Goal: Find specific page/section

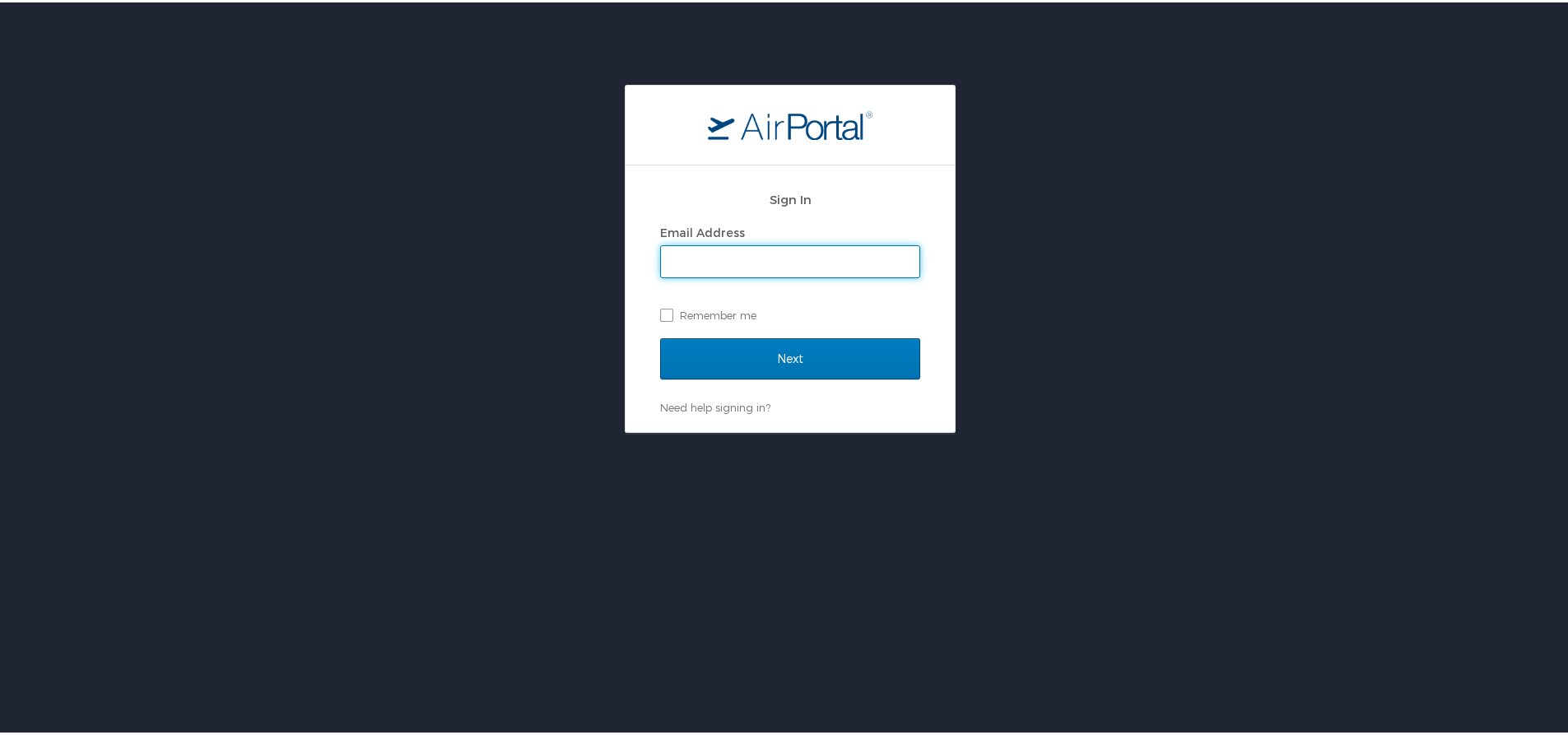
type input "[EMAIL_ADDRESS][DOMAIN_NAME]"
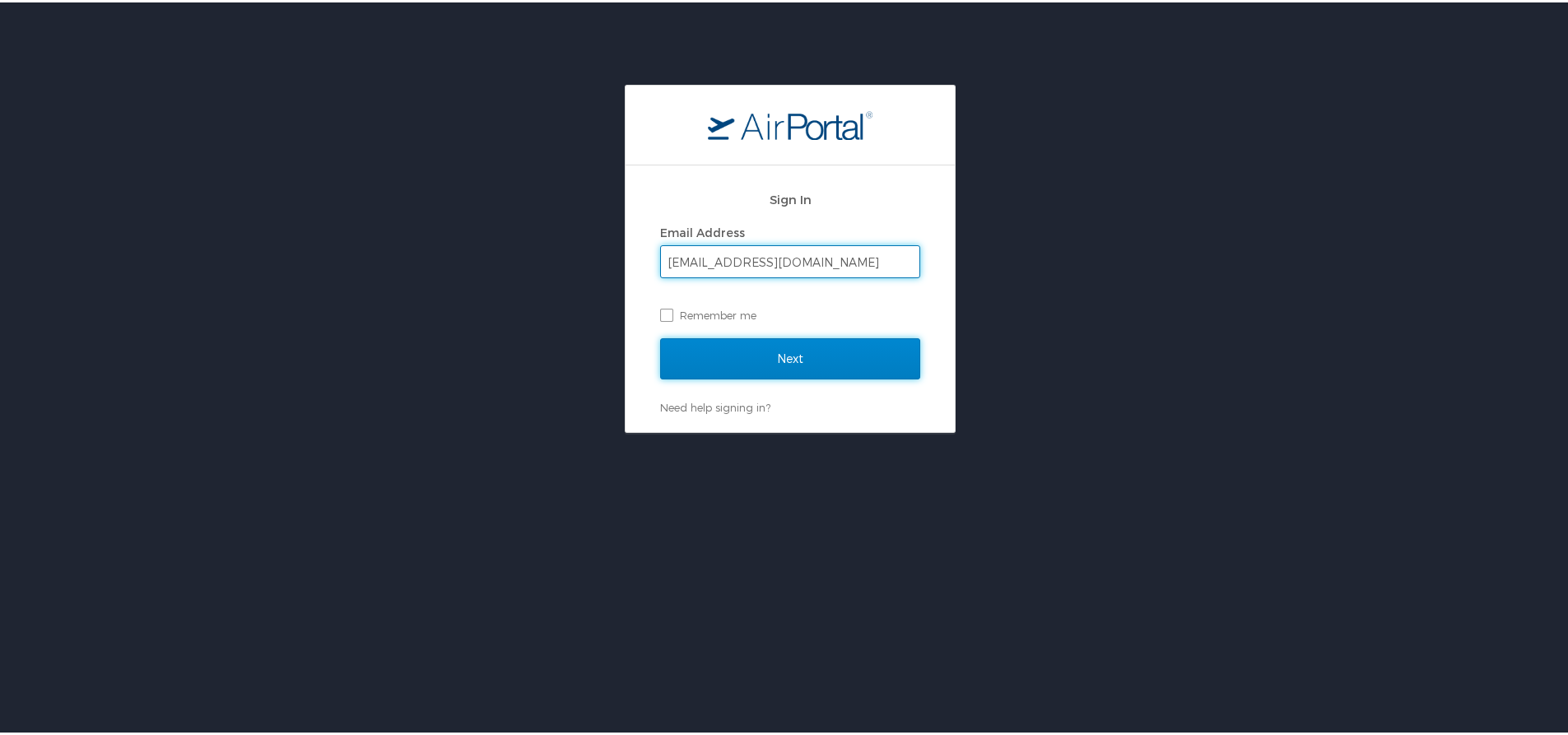
click at [796, 357] on input "Next" at bounding box center [790, 356] width 260 height 41
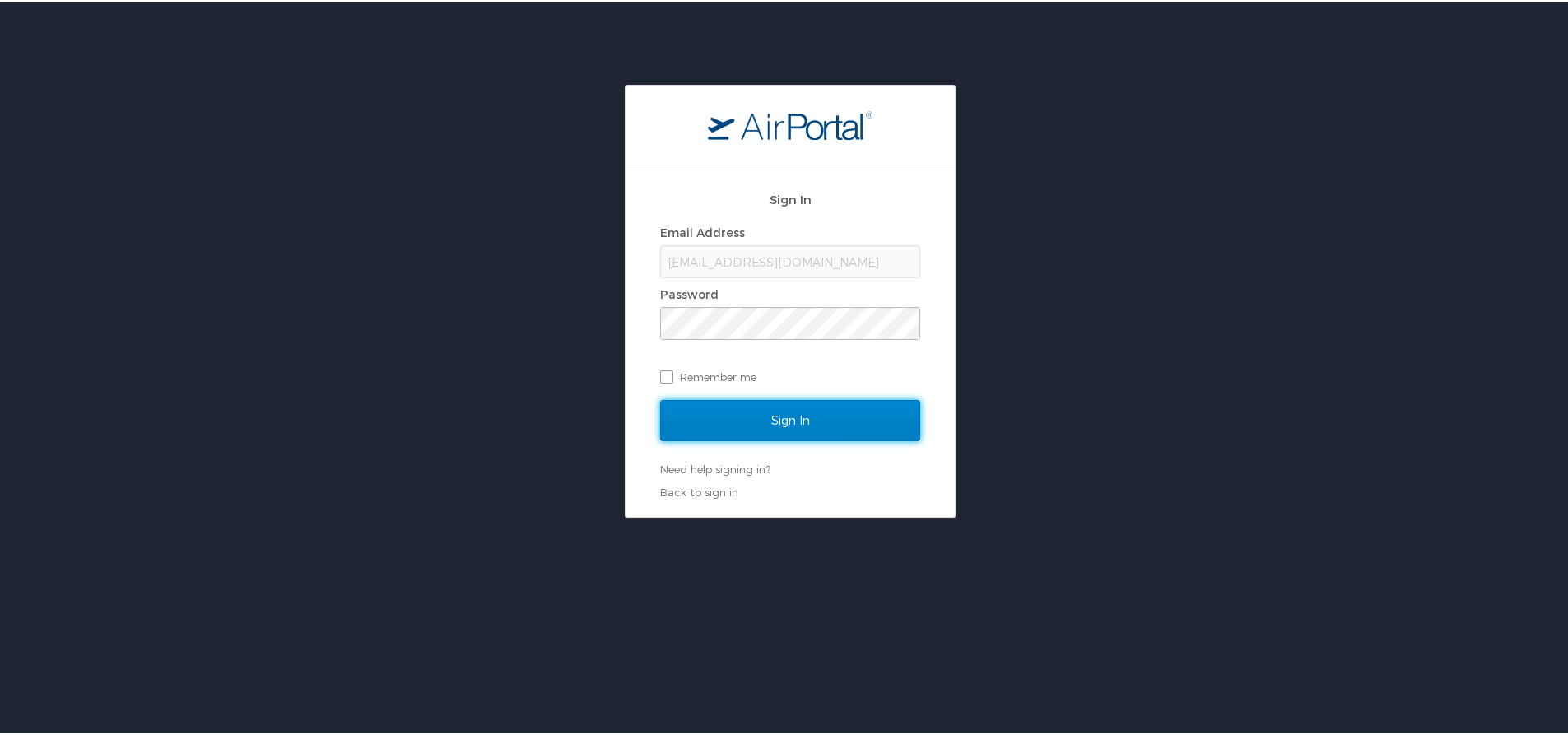
click at [810, 411] on input "Sign In" at bounding box center [790, 418] width 260 height 41
